Goal: Transaction & Acquisition: Obtain resource

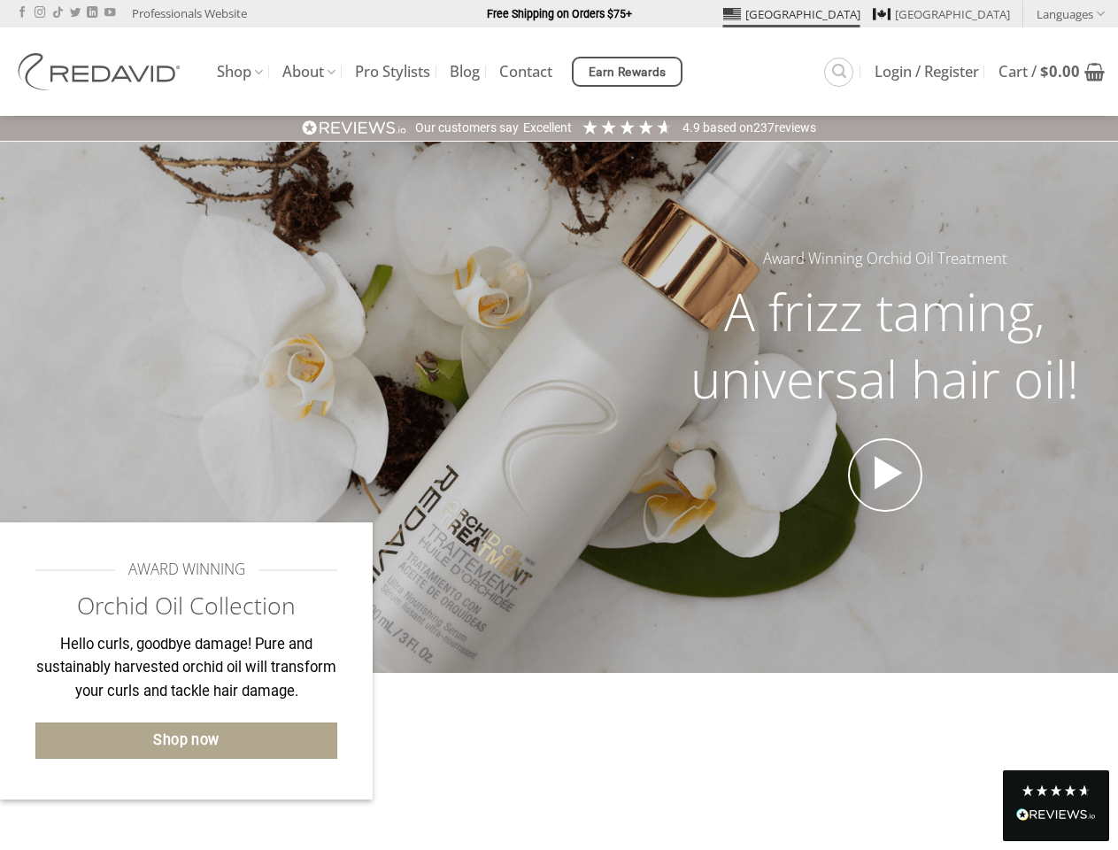
click at [559, 425] on div "Award Winning Orchid Oil Treatment A frizz taming, universal hair oil!" at bounding box center [559, 407] width 1118 height 321
click at [1071, 13] on link "Languages" at bounding box center [1071, 14] width 68 height 26
click at [630, 72] on span "Earn Rewards" at bounding box center [628, 72] width 78 height 19
click at [559, 128] on div "Excellent" at bounding box center [547, 129] width 49 height 18
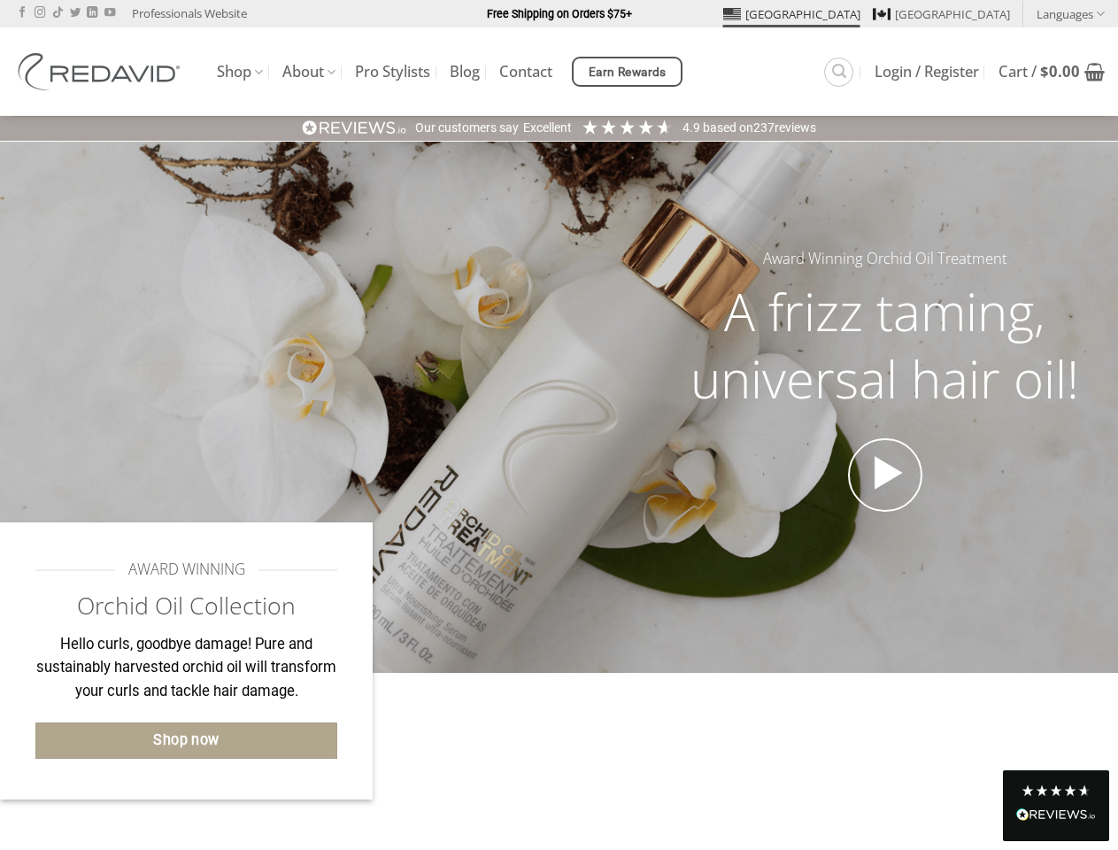
click at [1057, 805] on div "Read All Reviews" at bounding box center [1057, 816] width 80 height 23
